Goal: Find specific page/section: Find specific page/section

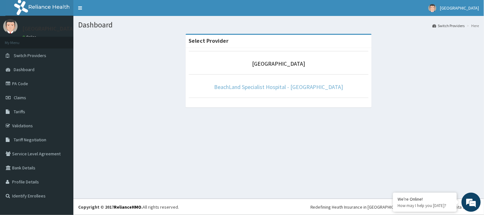
click at [280, 87] on link "BeachLand Specialist Hospital - [GEOGRAPHIC_DATA]" at bounding box center [278, 86] width 129 height 7
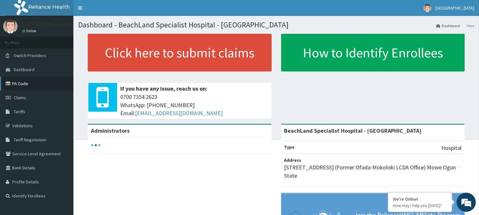
click at [30, 80] on link "PA Code" at bounding box center [36, 84] width 73 height 14
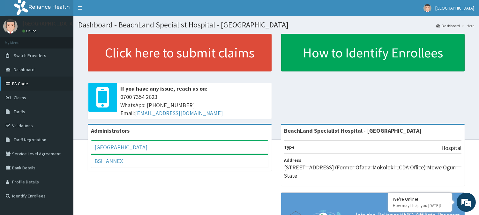
click at [44, 81] on link "PA Code" at bounding box center [36, 84] width 73 height 14
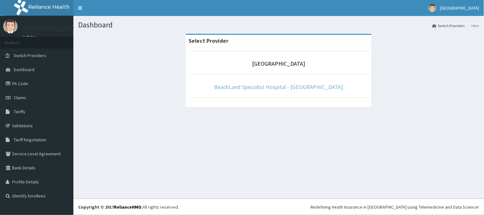
click at [265, 87] on link "BeachLand Specialist Hospital - [GEOGRAPHIC_DATA]" at bounding box center [278, 86] width 129 height 7
